Goal: Find specific page/section: Find specific page/section

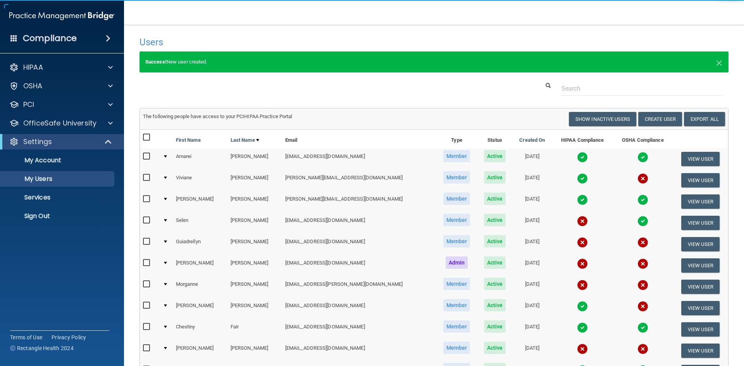
select select "20"
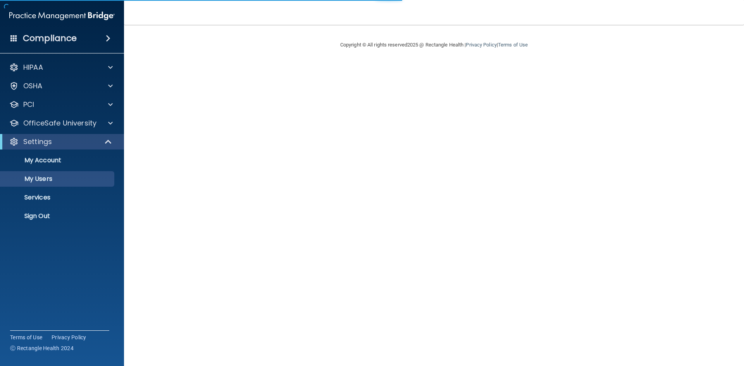
select select "20"
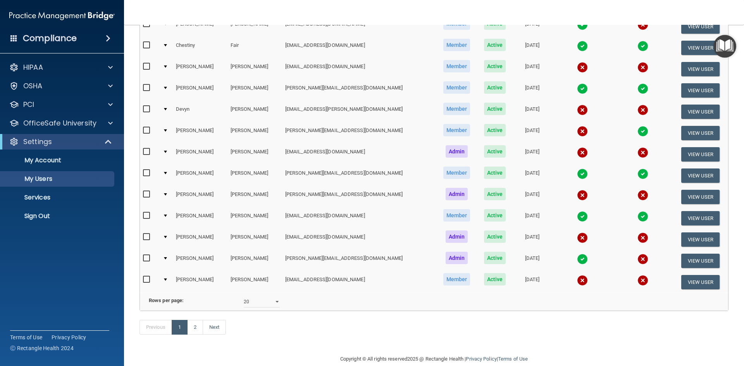
scroll to position [302, 0]
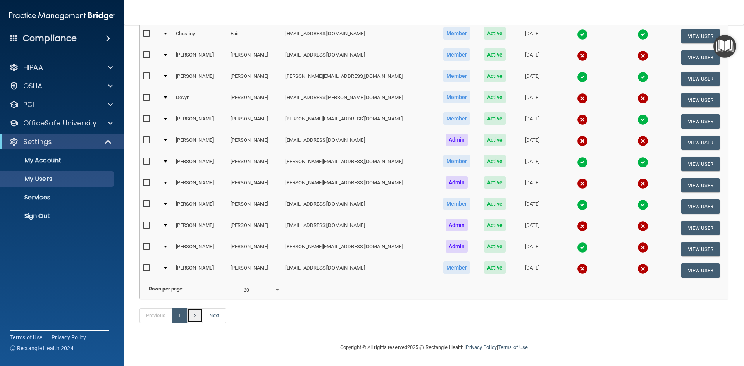
click at [196, 319] on link "2" at bounding box center [195, 315] width 16 height 15
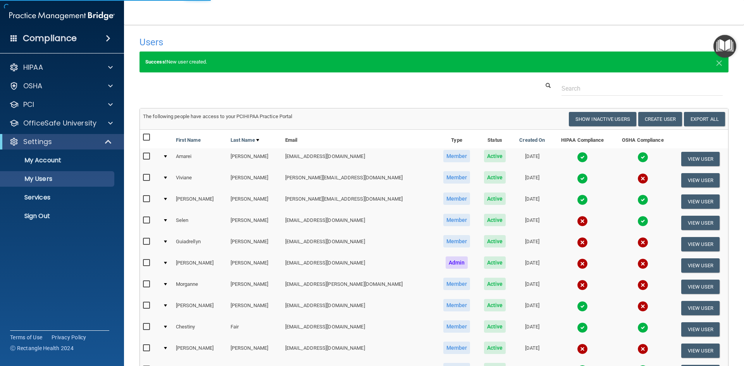
select select "20"
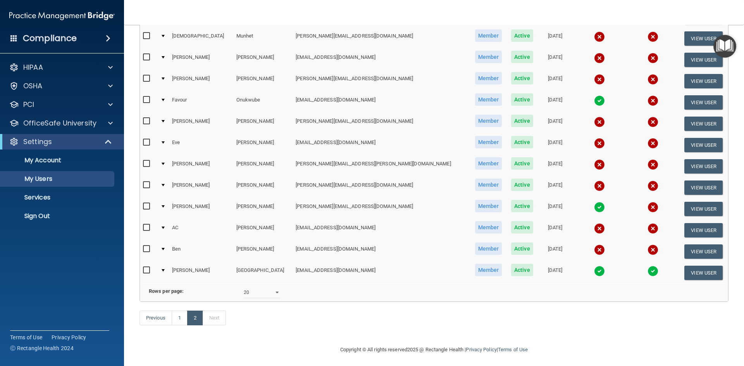
scroll to position [190, 0]
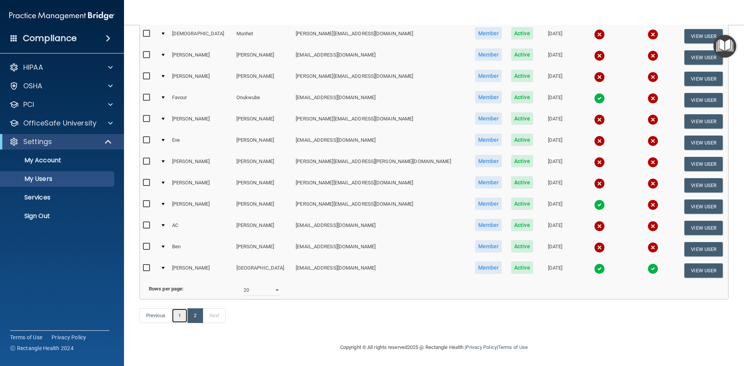
click at [179, 317] on link "1" at bounding box center [180, 315] width 16 height 15
select select "20"
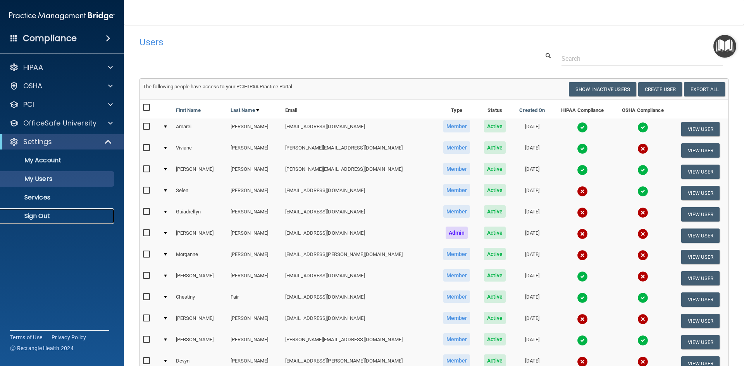
click at [42, 215] on p "Sign Out" at bounding box center [58, 216] width 106 height 8
